Goal: Task Accomplishment & Management: Complete application form

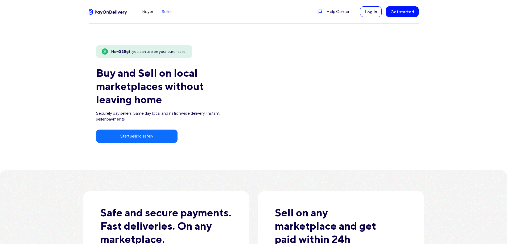
click at [172, 10] on link "Seller" at bounding box center [166, 11] width 19 height 9
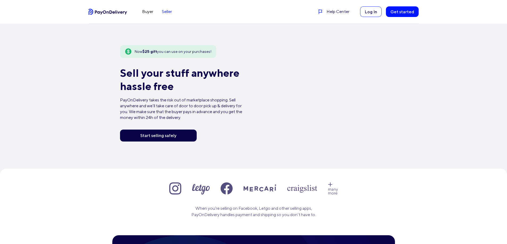
scroll to position [1, 0]
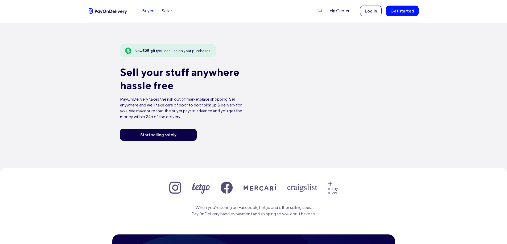
click at [148, 10] on link "Buyer" at bounding box center [148, 11] width 20 height 9
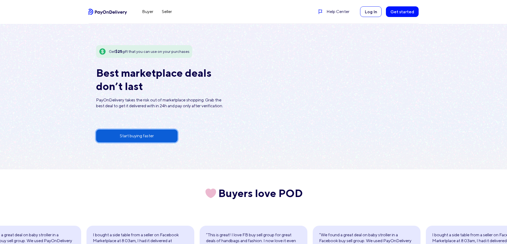
click at [146, 139] on link "Start buying faster" at bounding box center [137, 136] width 82 height 13
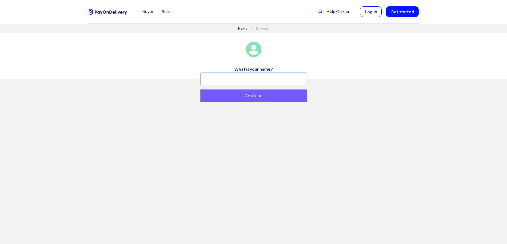
click at [240, 82] on input "text" at bounding box center [253, 79] width 106 height 13
type input "[PERSON_NAME]"
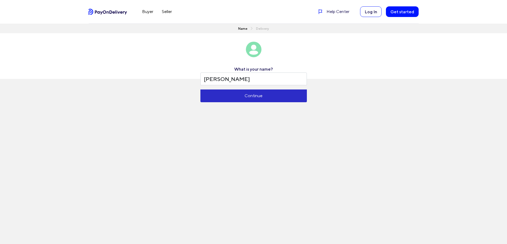
click at [234, 98] on button "Continue" at bounding box center [253, 96] width 106 height 13
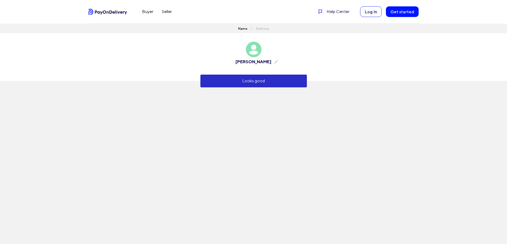
click at [235, 85] on button "Looks good" at bounding box center [253, 81] width 106 height 13
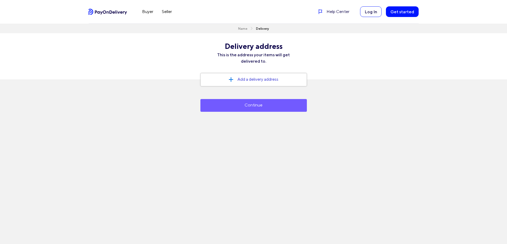
click at [239, 81] on button "Add a delivery address" at bounding box center [253, 79] width 106 height 13
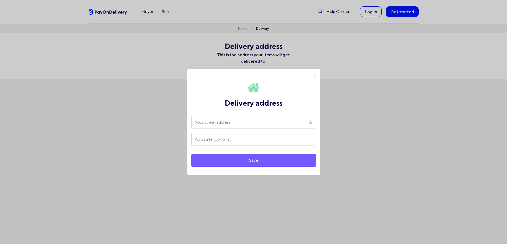
click at [235, 123] on input at bounding box center [253, 122] width 124 height 13
click at [235, 164] on div "Save" at bounding box center [253, 160] width 124 height 13
click at [212, 124] on input "49202 Hermiston Well" at bounding box center [253, 122] width 124 height 13
drag, startPoint x: 209, startPoint y: 122, endPoint x: 151, endPoint y: 116, distance: 57.8
click at [151, 116] on div "X Delivery address 49202 Hermiston Well Could not locate address, please try ag…" at bounding box center [253, 122] width 507 height 244
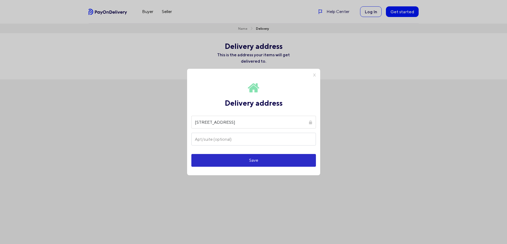
type input "[STREET_ADDRESS]"
click at [244, 156] on button "Save" at bounding box center [253, 160] width 124 height 13
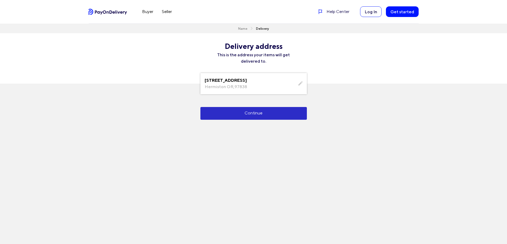
click at [242, 112] on button "Continue" at bounding box center [253, 113] width 106 height 13
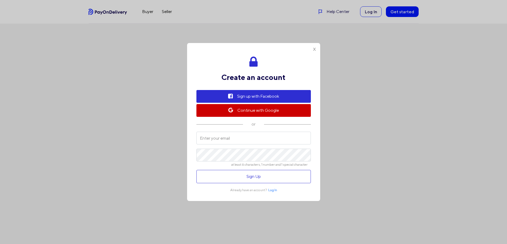
click at [314, 50] on div "X" at bounding box center [314, 49] width 11 height 13
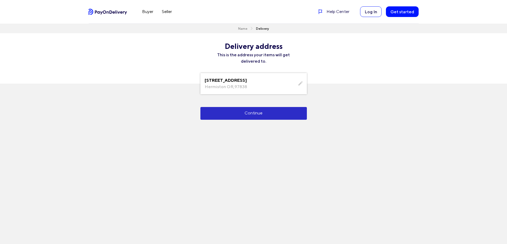
click at [250, 112] on button "Continue" at bounding box center [253, 113] width 106 height 13
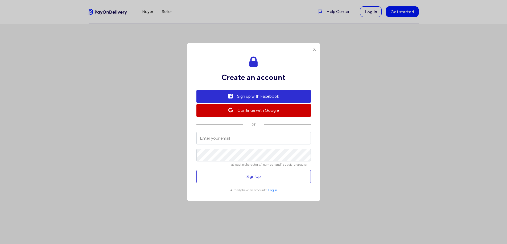
click at [311, 51] on div "X" at bounding box center [314, 49] width 11 height 13
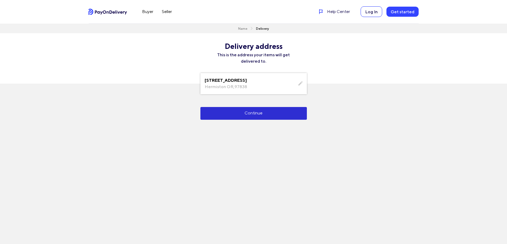
click at [397, 14] on link "Get started" at bounding box center [402, 12] width 32 height 10
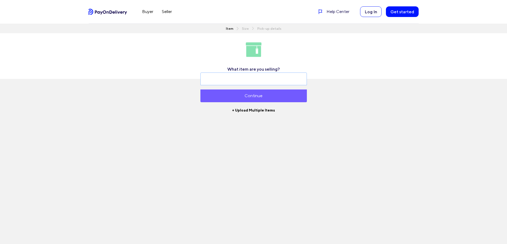
click at [277, 79] on input "text" at bounding box center [253, 79] width 106 height 13
click at [258, 79] on input "text" at bounding box center [253, 79] width 106 height 13
click at [249, 82] on input "text" at bounding box center [253, 79] width 106 height 13
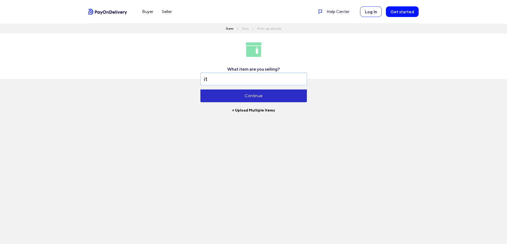
type input "it"
click at [241, 90] on button "Continue" at bounding box center [253, 96] width 106 height 13
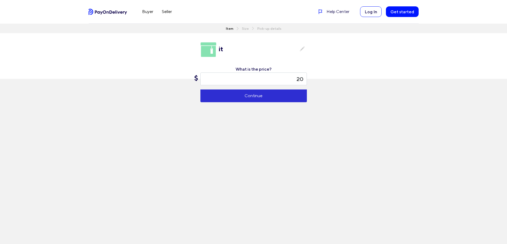
type input "20"
drag, startPoint x: 247, startPoint y: 88, endPoint x: 245, endPoint y: 91, distance: 3.1
click at [246, 89] on form "What is the price? $ 20 Continue" at bounding box center [253, 84] width 106 height 36
click at [241, 93] on button "Continue" at bounding box center [253, 96] width 106 height 13
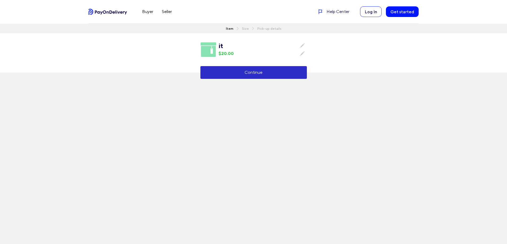
click at [248, 76] on button "Continue" at bounding box center [253, 72] width 106 height 13
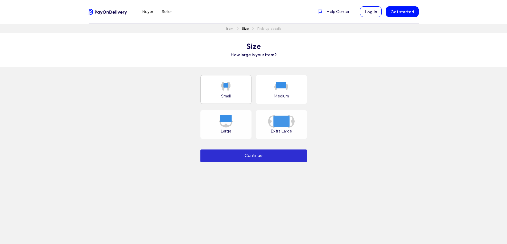
click at [233, 96] on label "Small" at bounding box center [225, 89] width 51 height 29
click at [0, 0] on input "Small" at bounding box center [0, 0] width 0 height 0
click at [249, 152] on button "Continue" at bounding box center [253, 156] width 106 height 13
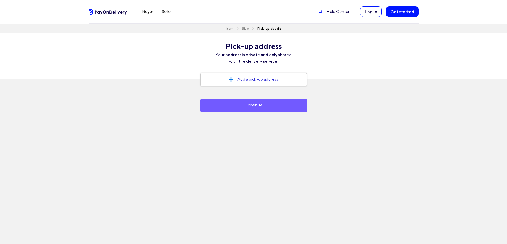
click at [261, 81] on button "Add a pick-up address" at bounding box center [253, 79] width 106 height 13
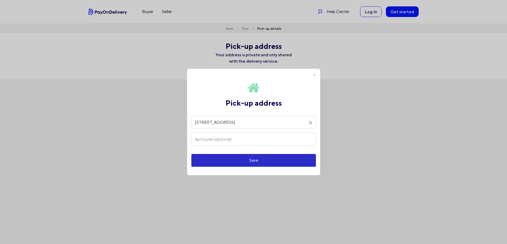
click at [227, 159] on button "Save" at bounding box center [253, 160] width 124 height 13
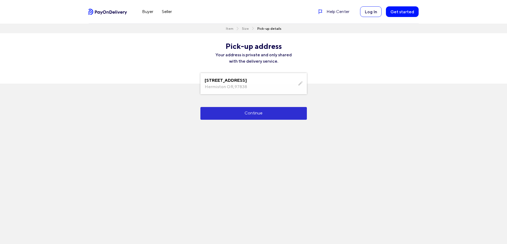
click at [238, 101] on div "[STREET_ADDRESS] Continue" at bounding box center [253, 96] width 123 height 47
click at [231, 116] on button "Continue" at bounding box center [253, 113] width 106 height 13
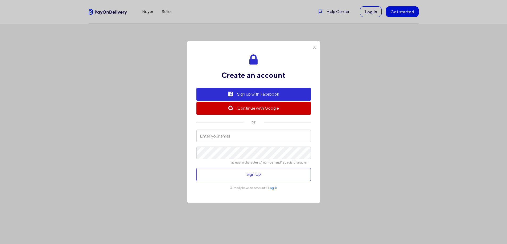
click at [316, 51] on div "X" at bounding box center [314, 47] width 11 height 13
